Goal: Task Accomplishment & Management: Use online tool/utility

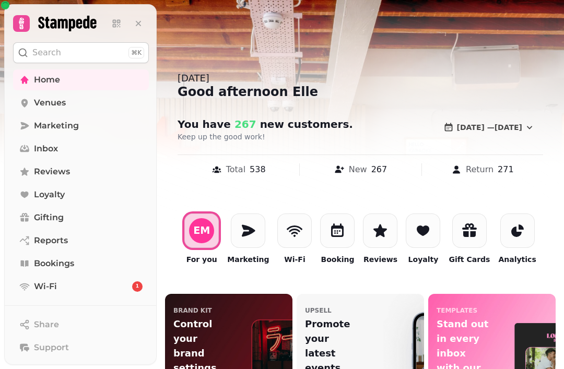
click at [346, 232] on icon at bounding box center [337, 231] width 17 height 17
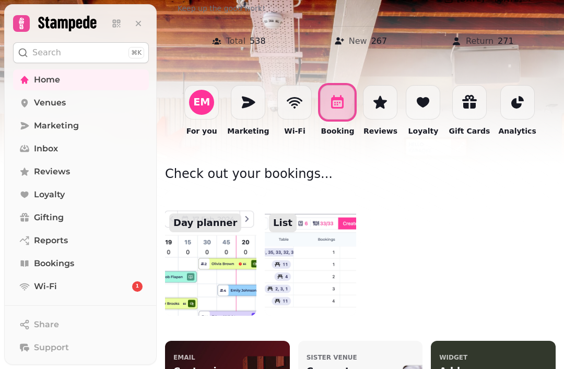
scroll to position [201, 0]
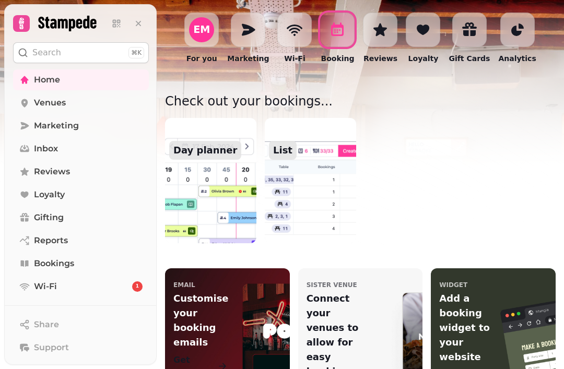
click at [207, 194] on img at bounding box center [210, 180] width 91 height 125
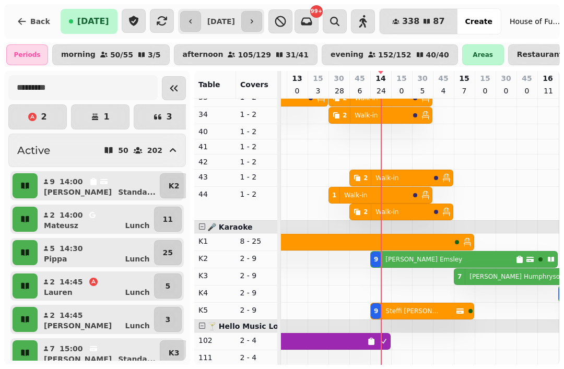
scroll to position [0, 1107]
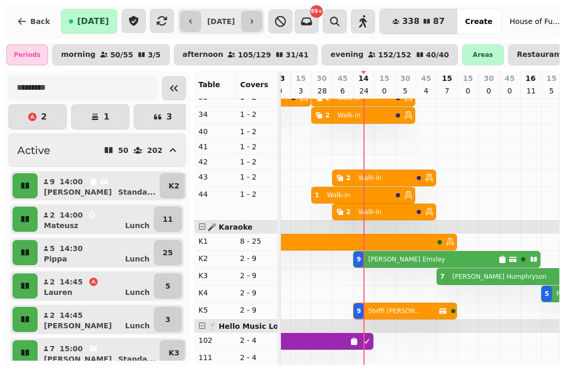
click at [397, 257] on p "[PERSON_NAME]" at bounding box center [406, 260] width 77 height 8
select select "**********"
select select "*"
select select "****"
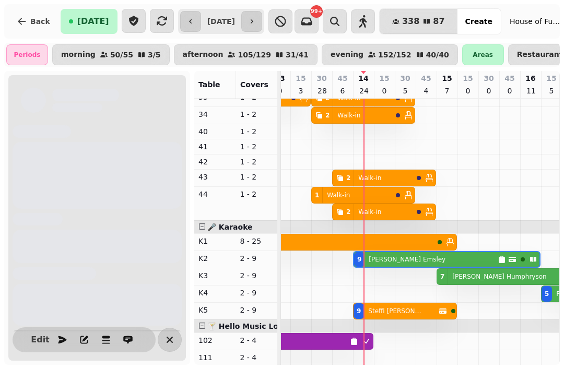
scroll to position [348, 1164]
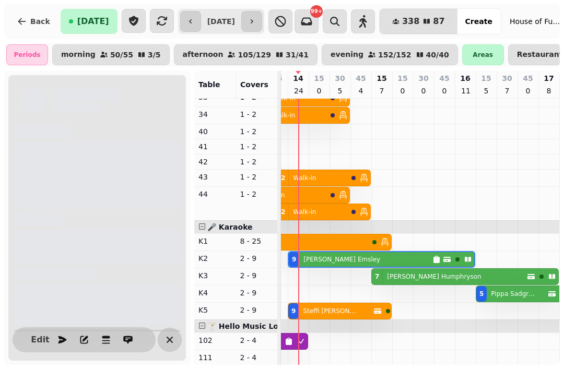
click at [387, 262] on div "9 [PERSON_NAME]" at bounding box center [361, 259] width 144 height 15
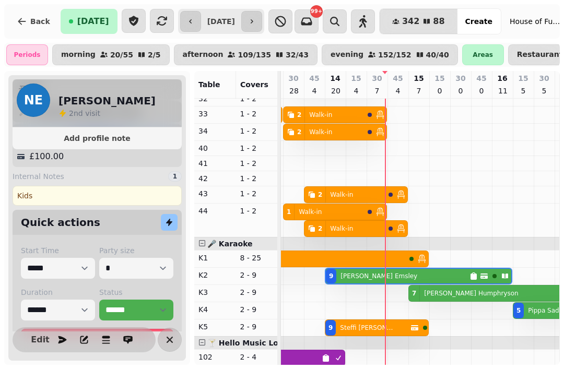
scroll to position [193, 0]
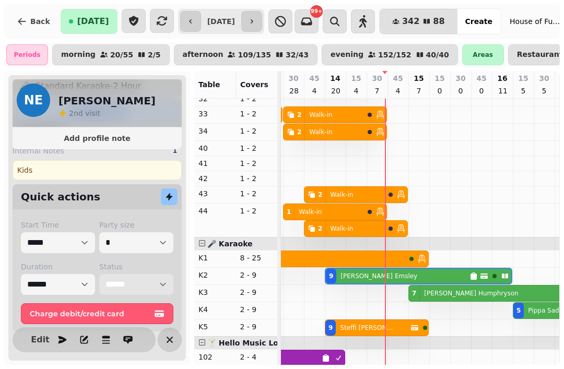
click at [156, 290] on select "**********" at bounding box center [136, 284] width 74 height 21
select select "******"
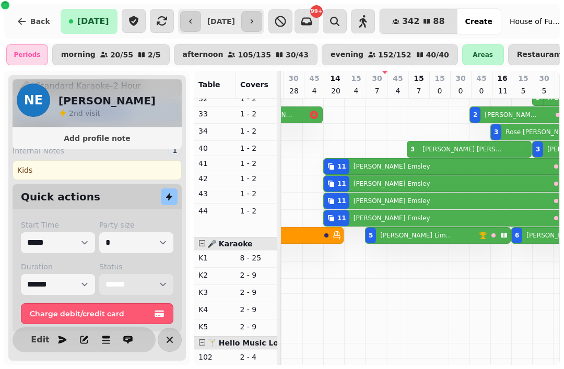
scroll to position [0, 1295]
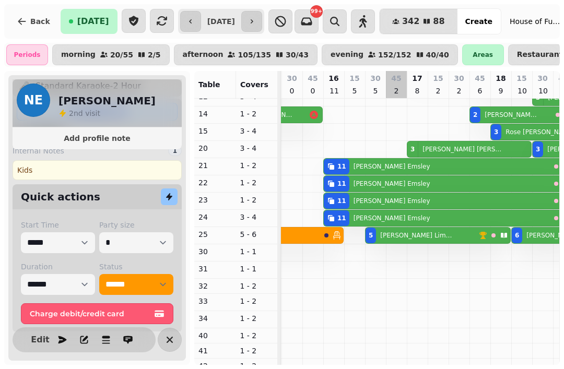
click at [397, 192] on td at bounding box center [396, 254] width 21 height 631
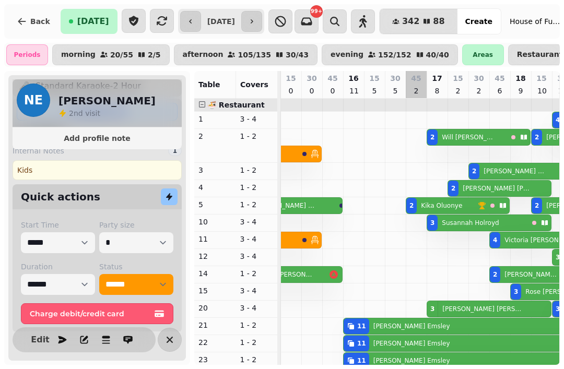
scroll to position [0, 1273]
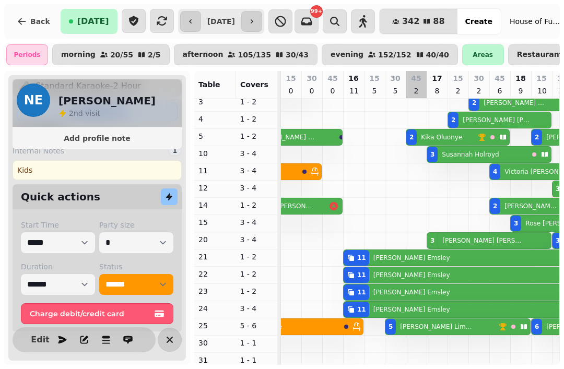
click at [412, 284] on td at bounding box center [416, 345] width 21 height 631
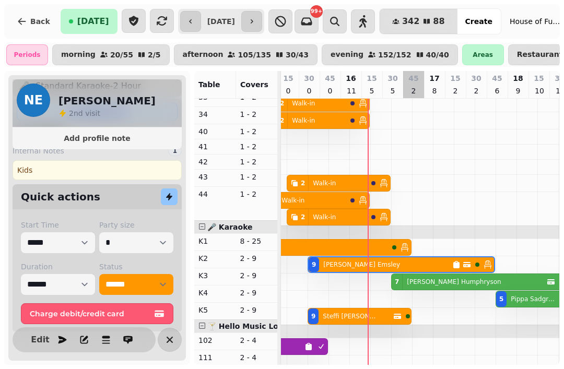
scroll to position [360, 0]
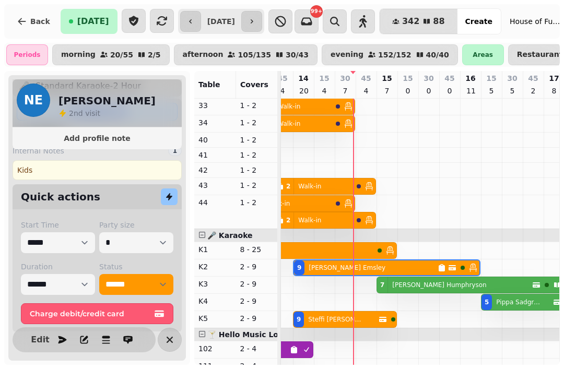
click at [427, 284] on p "[PERSON_NAME]" at bounding box center [439, 285] width 94 height 8
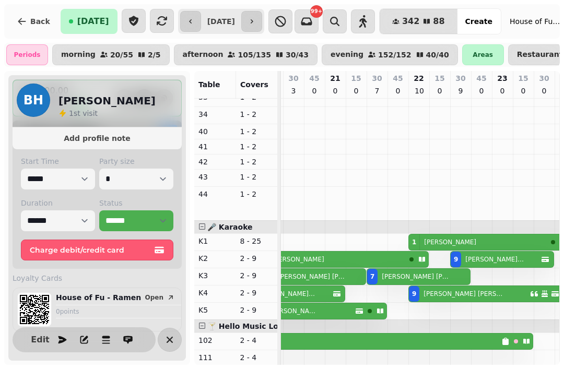
click at [436, 341] on div "2 [PERSON_NAME]" at bounding box center [351, 342] width 302 height 16
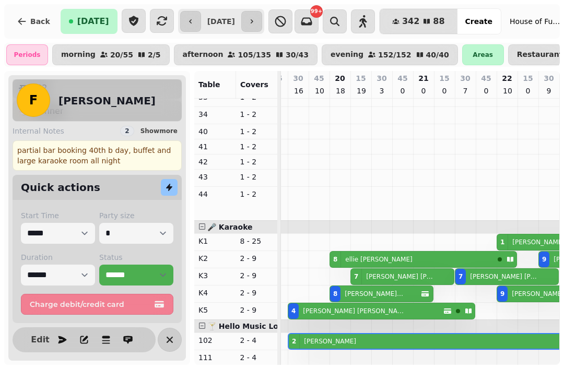
click at [533, 241] on p "[PERSON_NAME]" at bounding box center [539, 242] width 52 height 8
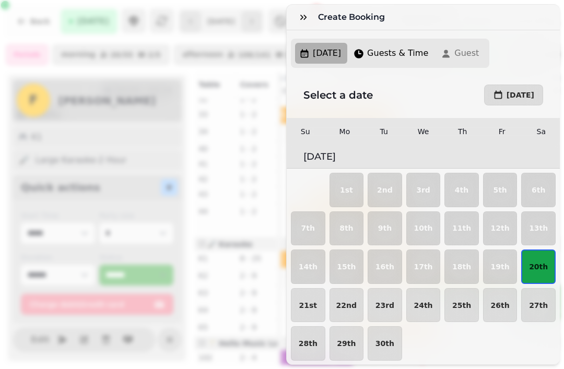
scroll to position [26, 0]
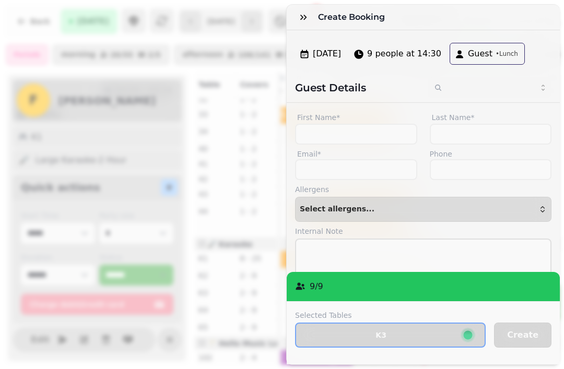
click at [299, 18] on icon "button" at bounding box center [303, 17] width 10 height 10
click at [300, 20] on icon "button" at bounding box center [303, 17] width 10 height 10
